Goal: Navigation & Orientation: Find specific page/section

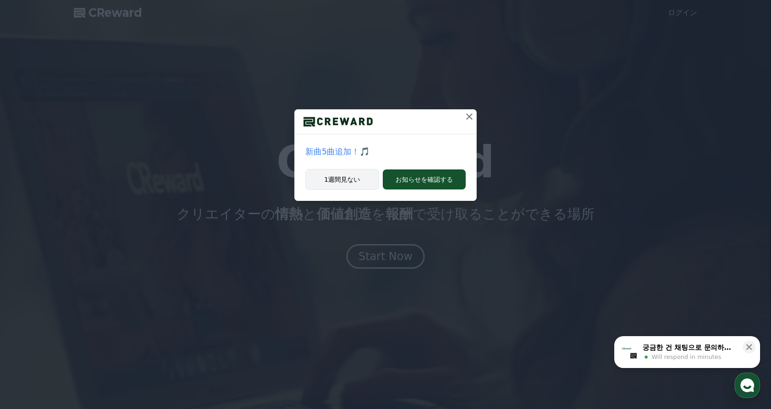
click at [328, 184] on button "1週間見ない" at bounding box center [342, 179] width 74 height 21
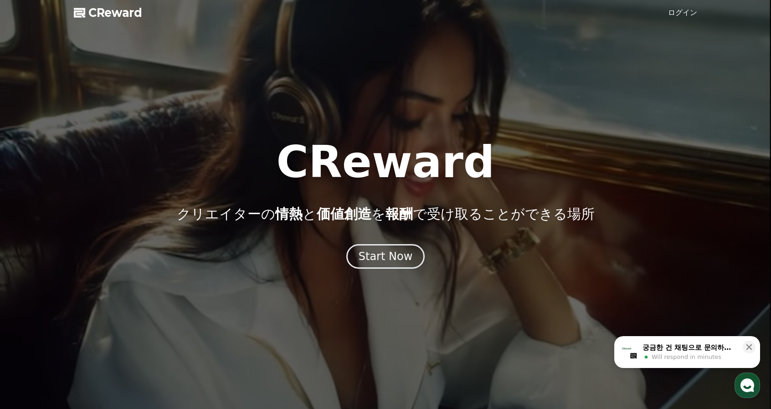
click at [678, 9] on link "ログイン" at bounding box center [682, 12] width 29 height 11
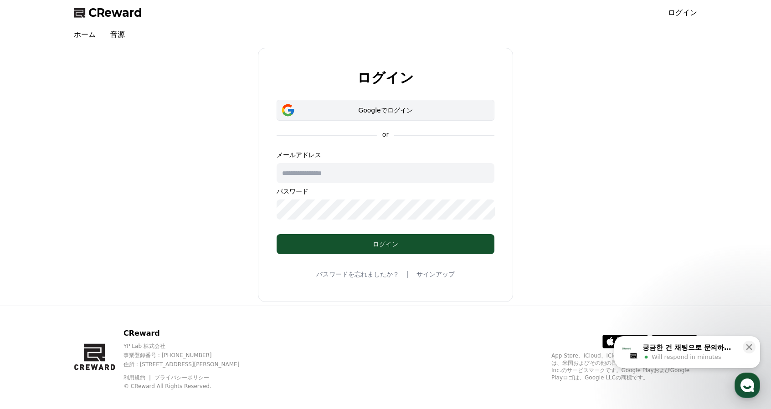
click at [379, 115] on button "Googleでログイン" at bounding box center [386, 110] width 218 height 21
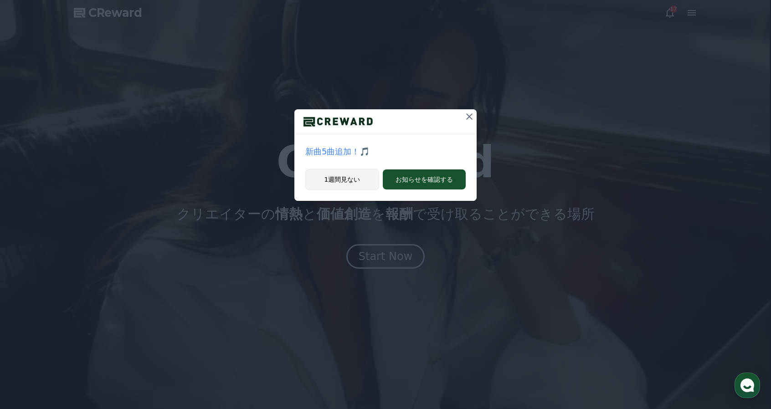
click at [315, 184] on button "1週間見ない" at bounding box center [342, 179] width 74 height 21
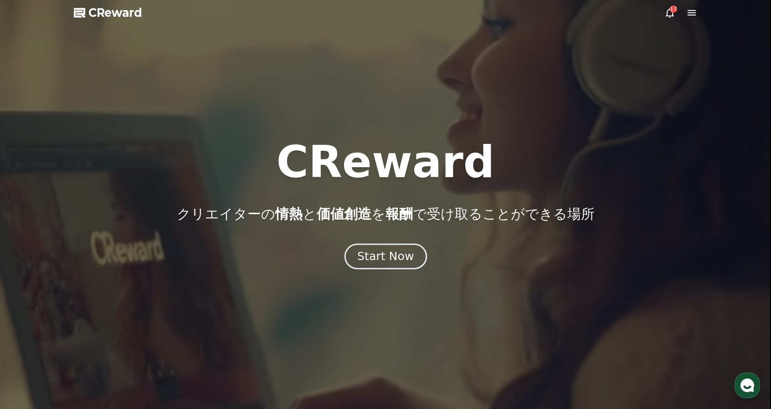
click at [391, 260] on div "Start Now" at bounding box center [385, 257] width 57 height 16
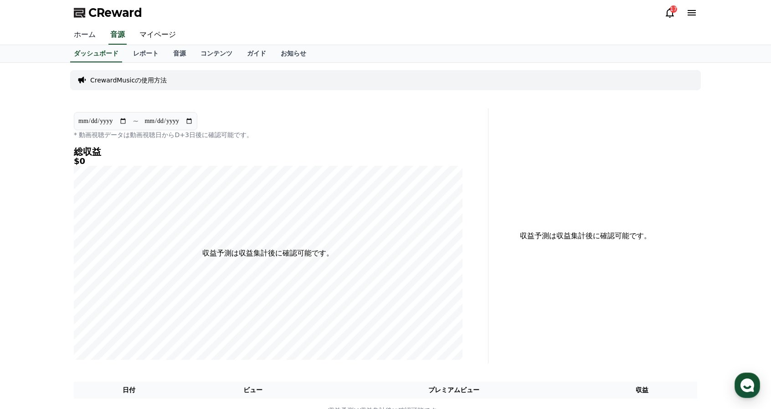
click at [85, 37] on link "ホーム" at bounding box center [85, 35] width 36 height 19
click at [150, 39] on link "マイページ" at bounding box center [157, 35] width 51 height 19
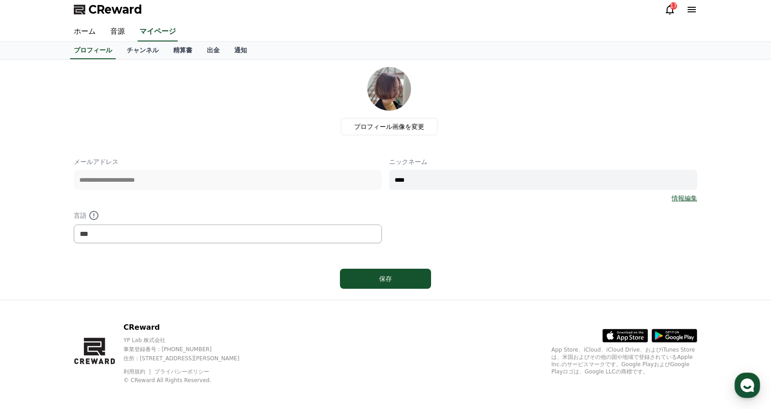
scroll to position [6, 0]
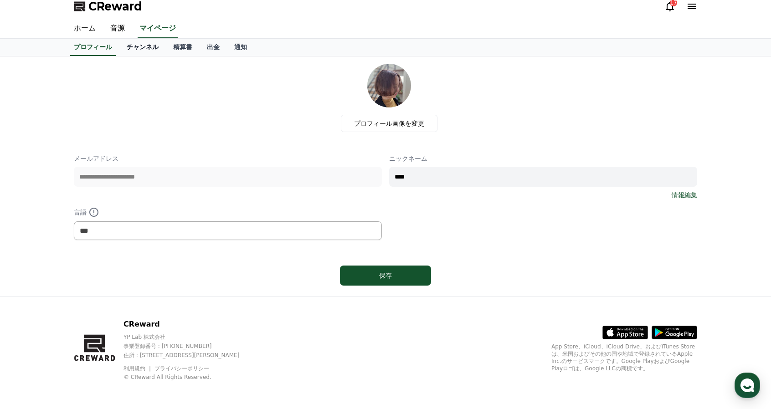
click at [129, 47] on link "チャンネル" at bounding box center [142, 47] width 47 height 17
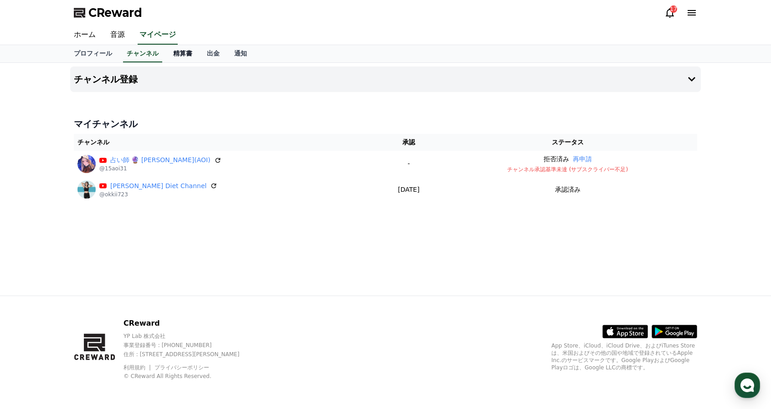
click at [166, 54] on link "精算書" at bounding box center [183, 53] width 34 height 17
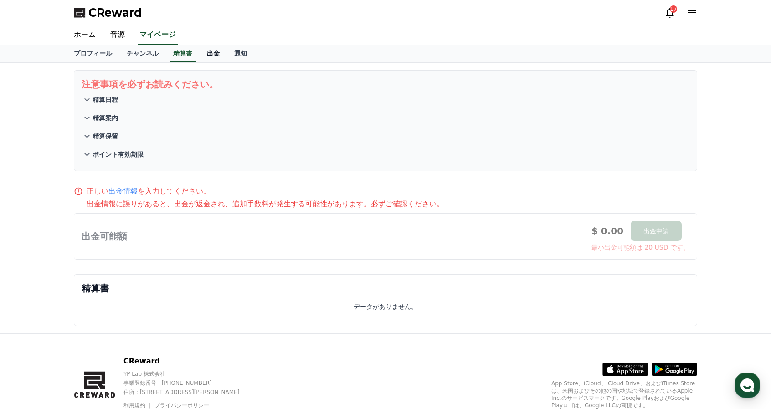
click at [200, 52] on link "出金" at bounding box center [213, 53] width 27 height 17
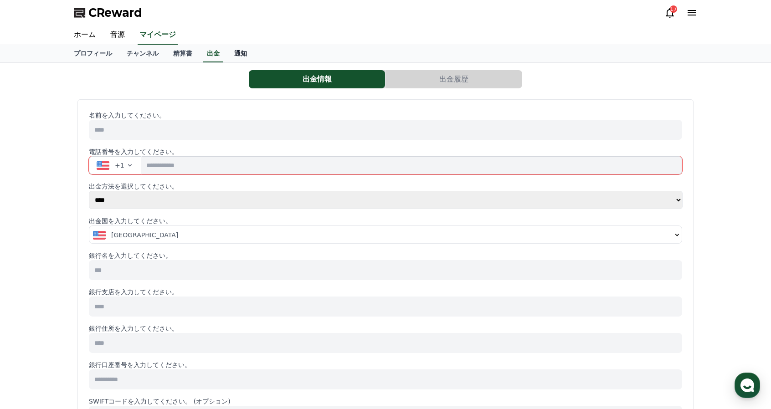
click at [227, 52] on link "通知" at bounding box center [240, 53] width 27 height 17
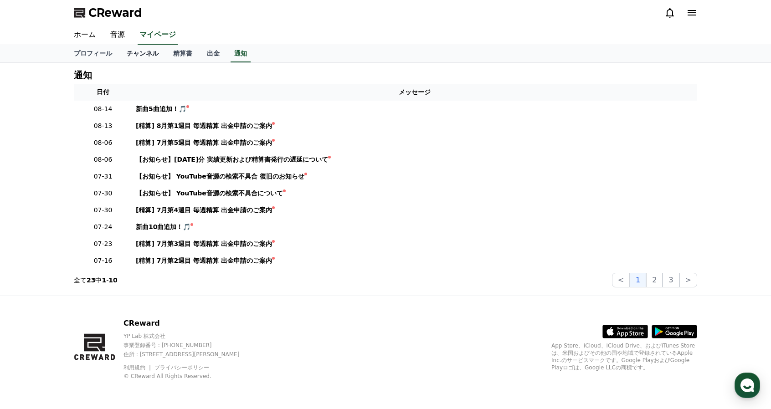
click at [121, 53] on link "チャンネル" at bounding box center [142, 53] width 47 height 17
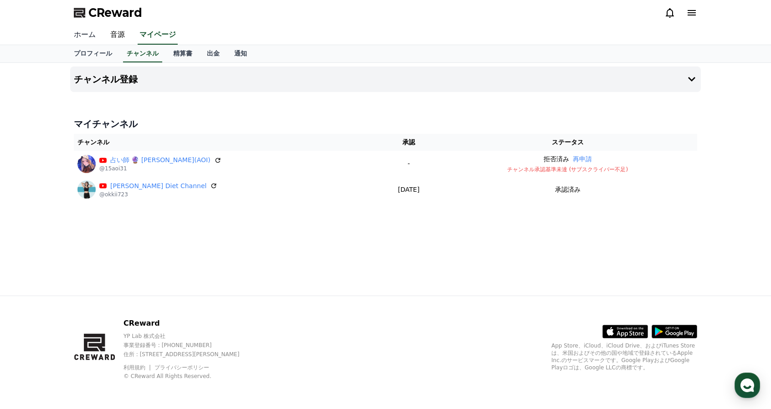
click at [85, 39] on link "ホーム" at bounding box center [85, 35] width 36 height 19
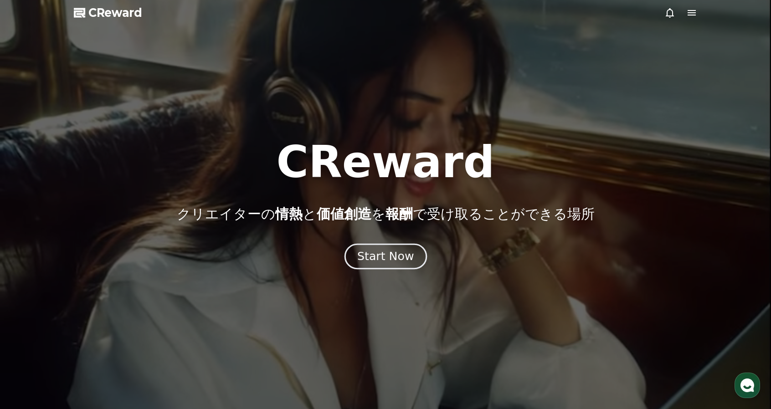
click at [396, 259] on div "Start Now" at bounding box center [385, 257] width 57 height 16
